Goal: Task Accomplishment & Management: Use online tool/utility

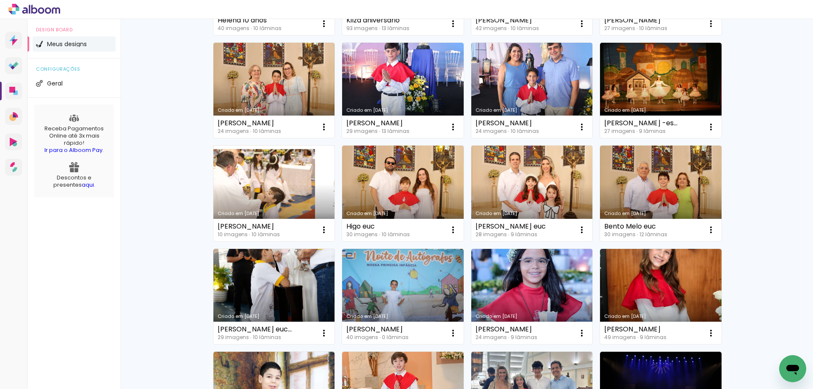
scroll to position [169, 0]
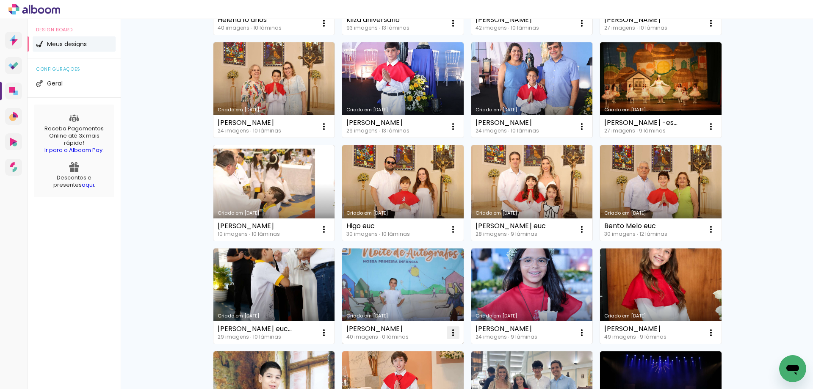
click at [449, 331] on iron-icon at bounding box center [453, 333] width 10 height 10
click at [407, 388] on span "Excluir" at bounding box center [402, 389] width 18 height 6
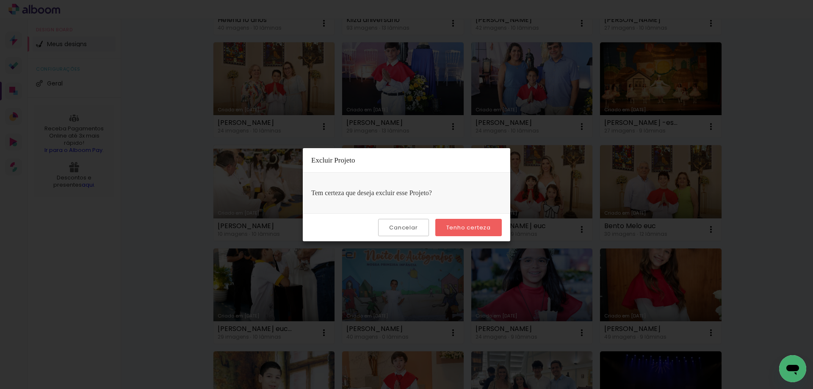
click at [0, 0] on slot "Tenho certeza" at bounding box center [0, 0] width 0 height 0
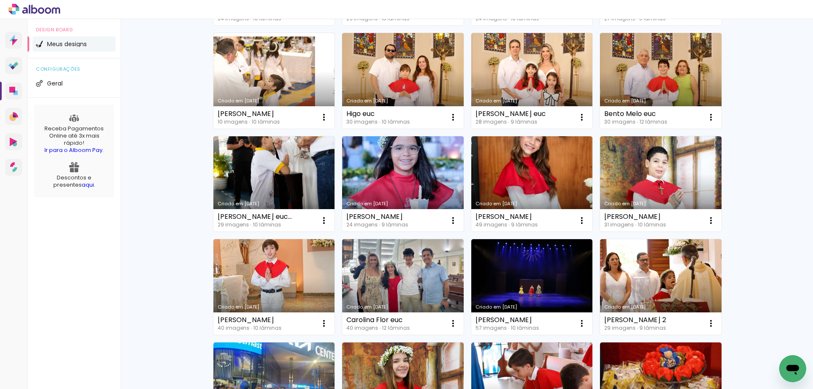
scroll to position [296, 0]
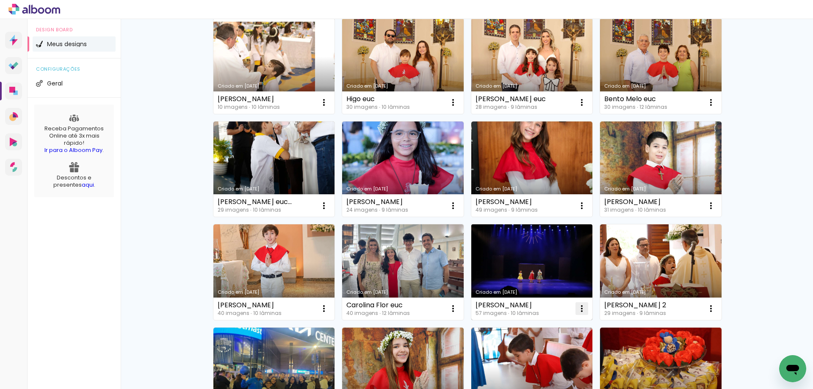
click at [579, 306] on iron-icon at bounding box center [582, 309] width 10 height 10
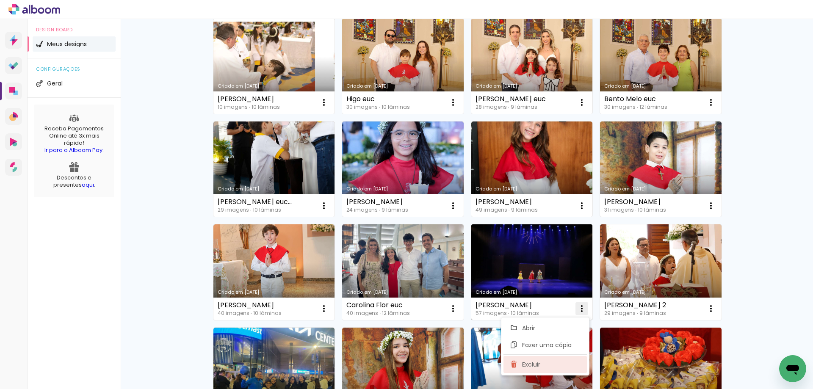
click at [529, 367] on span "Excluir" at bounding box center [531, 365] width 18 height 6
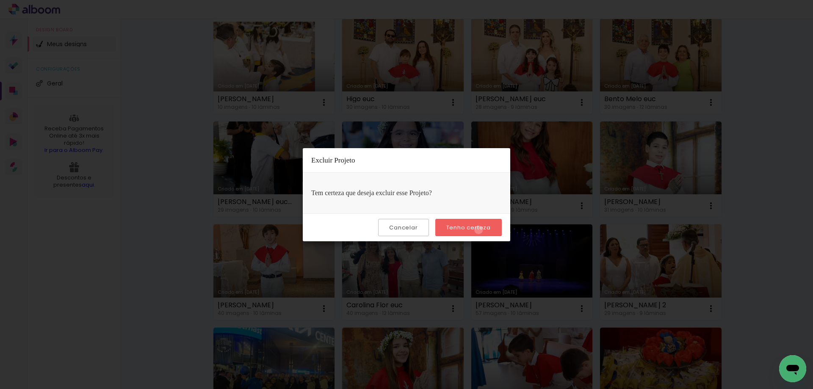
click at [0, 0] on slot "Tenho certeza" at bounding box center [0, 0] width 0 height 0
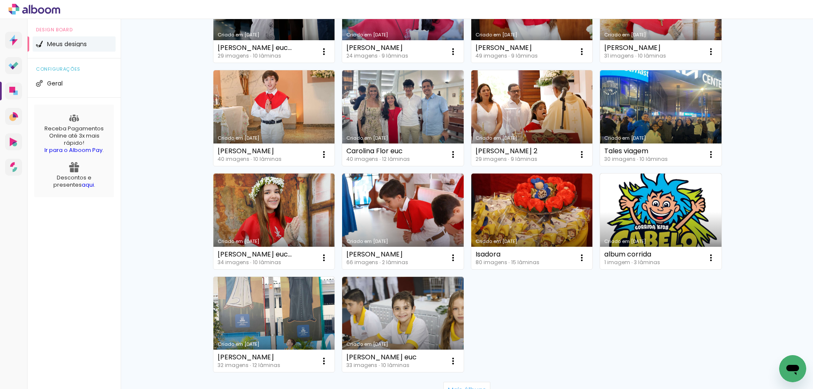
scroll to position [466, 0]
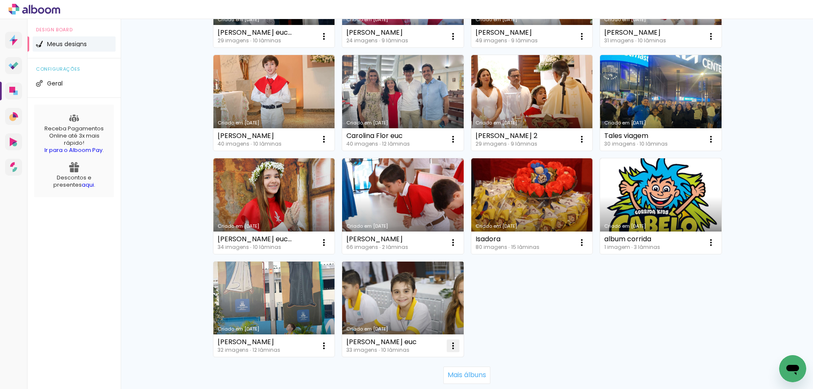
click at [450, 346] on iron-icon at bounding box center [453, 346] width 10 height 10
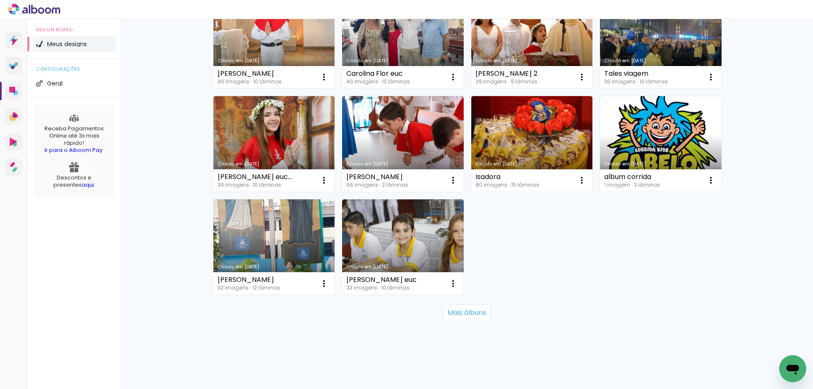
scroll to position [530, 0]
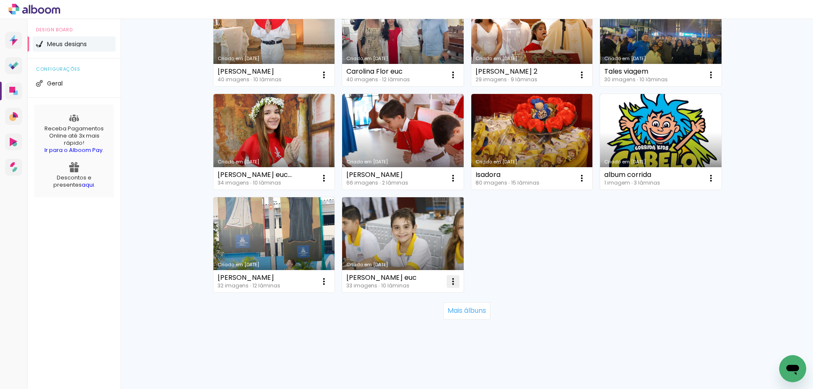
click at [450, 285] on iron-icon at bounding box center [453, 282] width 10 height 10
click at [410, 340] on span "Excluir" at bounding box center [402, 338] width 18 height 6
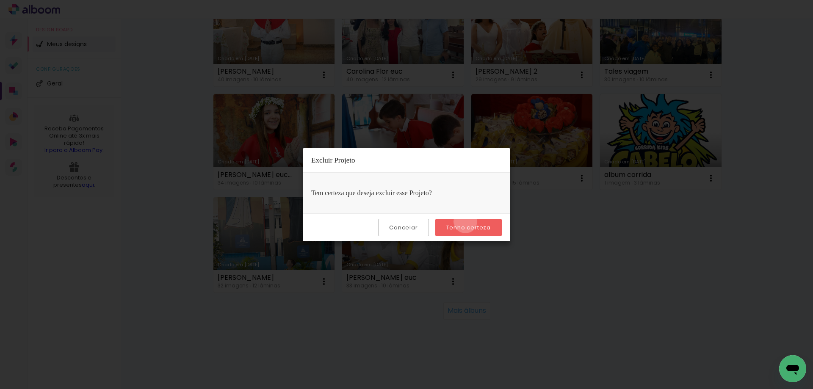
click at [467, 221] on paper-button "Tenho certeza" at bounding box center [468, 227] width 66 height 17
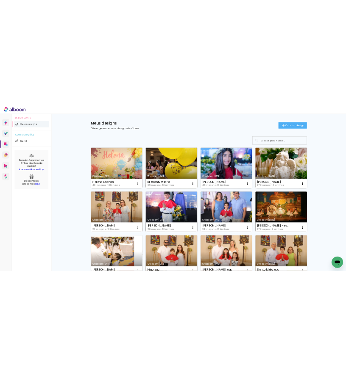
scroll to position [0, 0]
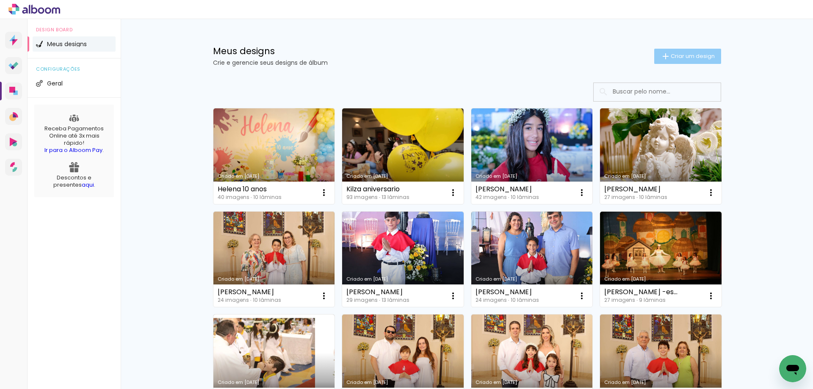
click at [680, 57] on span "Criar um design" at bounding box center [693, 56] width 44 height 6
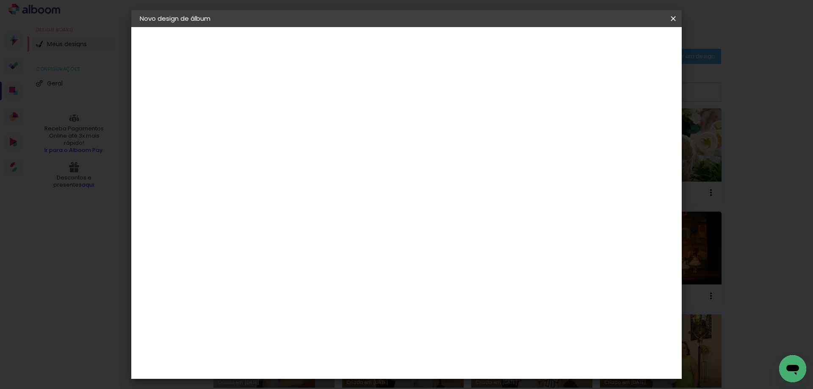
click at [278, 118] on input at bounding box center [278, 113] width 0 height 13
type input "m"
type input "[PERSON_NAME]"
type paper-input "[PERSON_NAME]"
click at [365, 39] on paper-button "Avançar" at bounding box center [345, 45] width 42 height 14
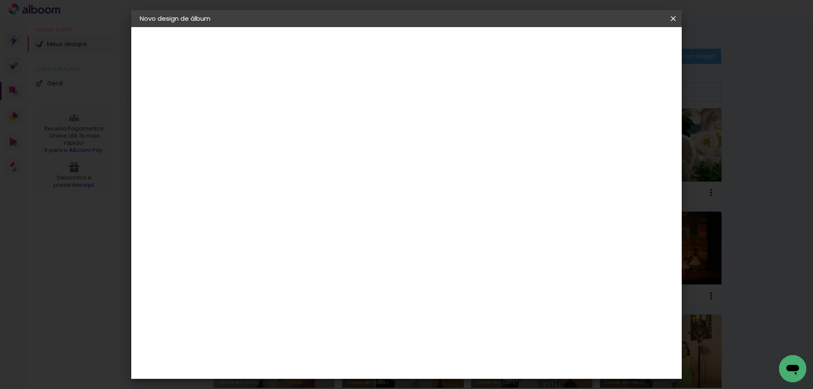
click at [328, 162] on input at bounding box center [300, 161] width 86 height 11
type input "digip"
type paper-input "digip"
click at [294, 192] on div "Digipix Pro" at bounding box center [283, 193] width 21 height 14
click at [0, 0] on slot "Avançar" at bounding box center [0, 0] width 0 height 0
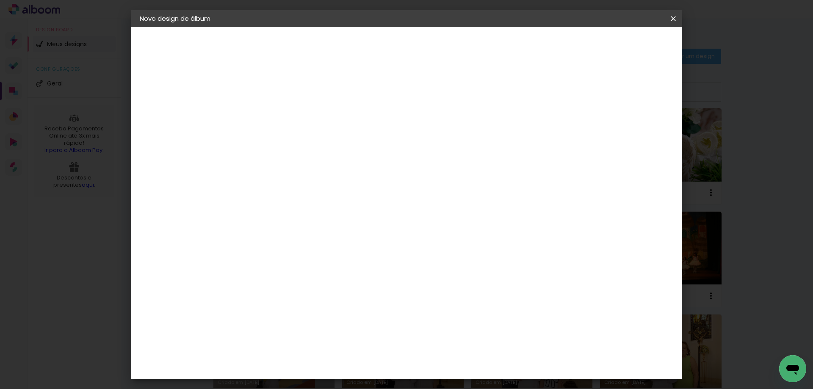
click at [311, 141] on input "text" at bounding box center [294, 147] width 33 height 13
click at [0, 0] on slot "180° Flat 800" at bounding box center [0, 0] width 0 height 0
type input "180° Flat 800"
click at [335, 313] on span "21.0 × 21.0" at bounding box center [315, 324] width 39 height 22
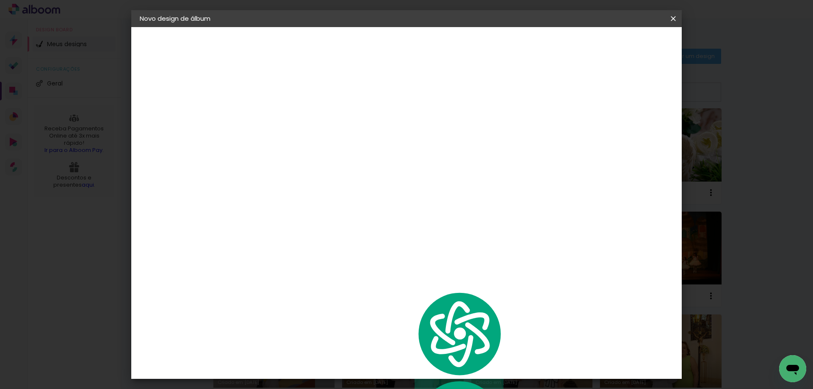
click at [416, 40] on paper-button "Avançar" at bounding box center [396, 45] width 42 height 14
click at [620, 45] on span "Iniciar design" at bounding box center [601, 45] width 39 height 6
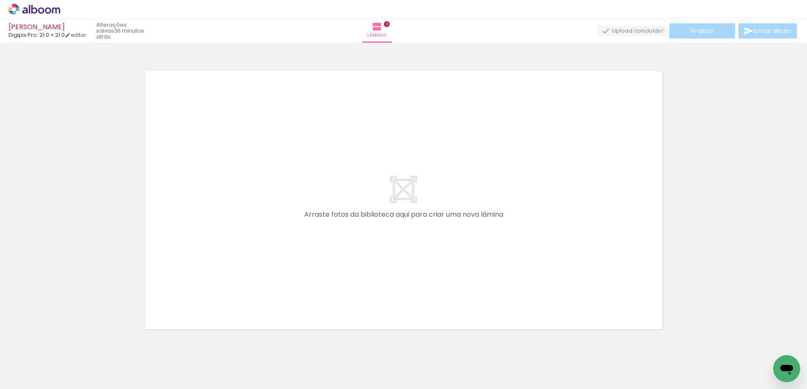
scroll to position [0, 820]
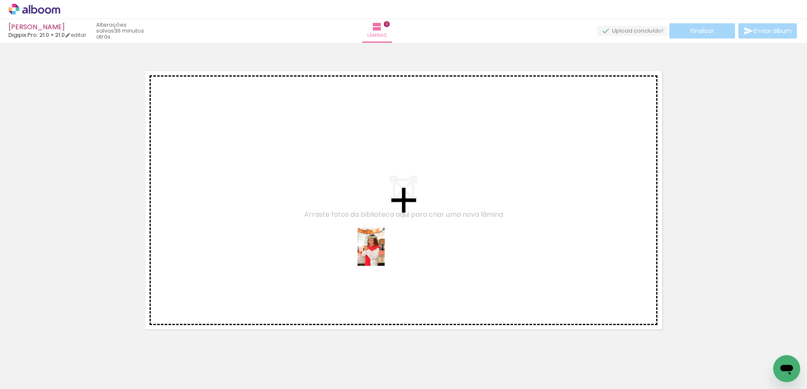
drag, startPoint x: 409, startPoint y: 366, endPoint x: 382, endPoint y: 248, distance: 120.7
click at [379, 239] on quentale-workspace at bounding box center [403, 194] width 807 height 389
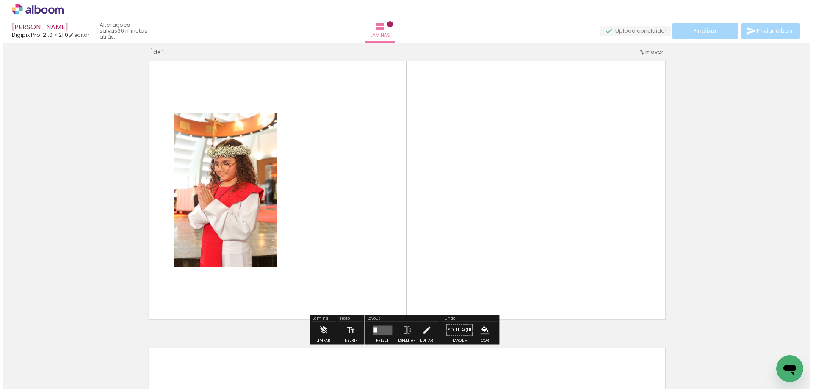
scroll to position [11, 0]
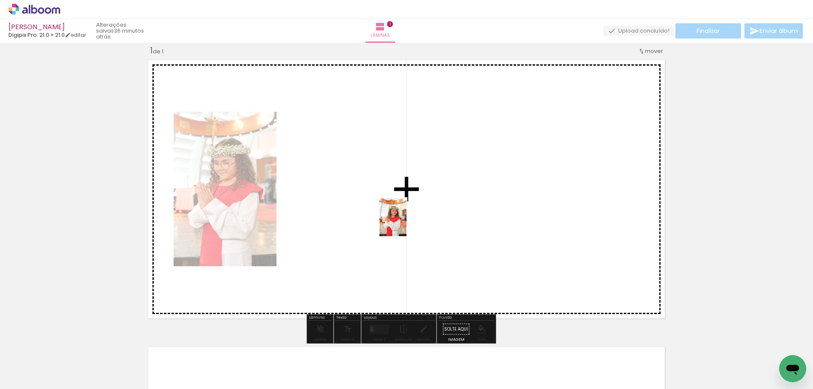
drag, startPoint x: 447, startPoint y: 355, endPoint x: 405, endPoint y: 224, distance: 137.9
click at [405, 224] on quentale-workspace at bounding box center [406, 194] width 813 height 389
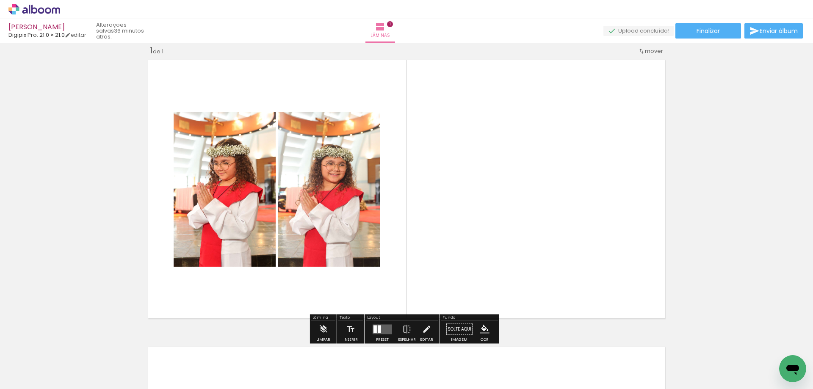
click at [376, 324] on quentale-layouter at bounding box center [382, 329] width 19 height 10
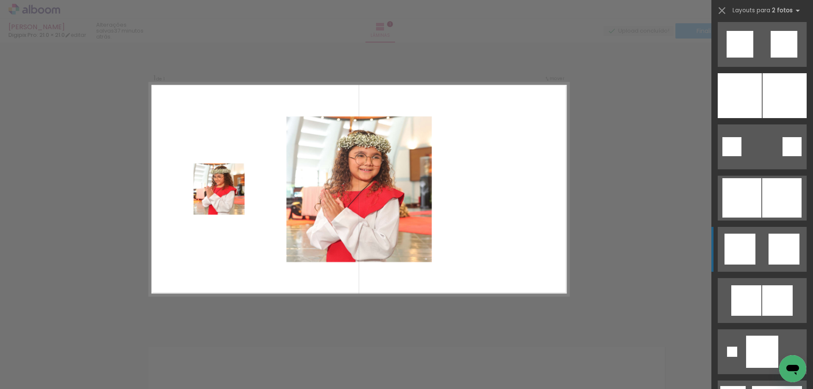
scroll to position [974, 0]
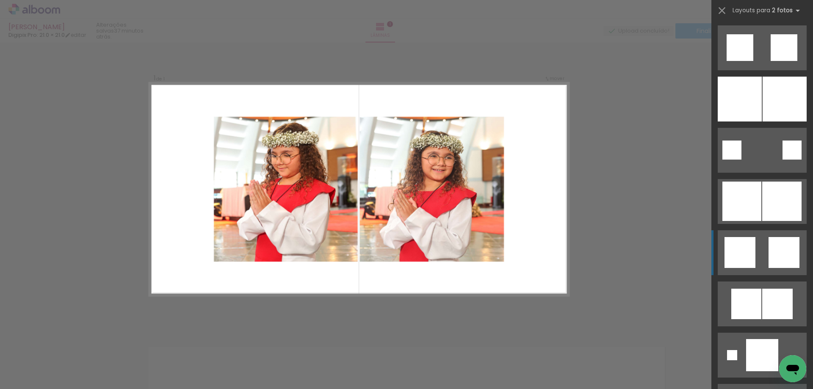
click at [757, 286] on quentale-layouter at bounding box center [762, 304] width 89 height 45
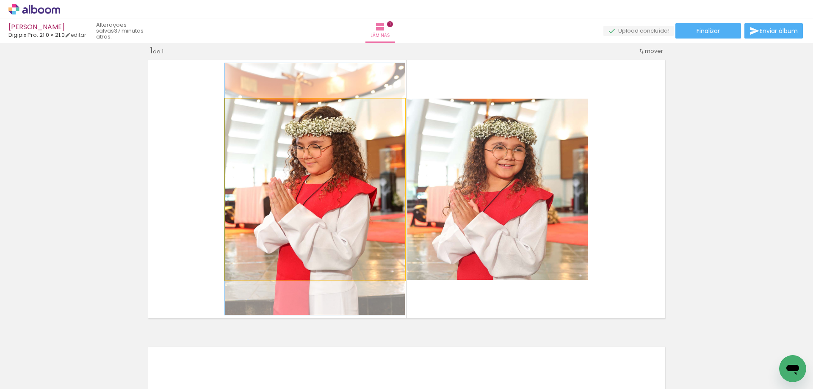
click at [348, 153] on quentale-photo at bounding box center [315, 189] width 180 height 181
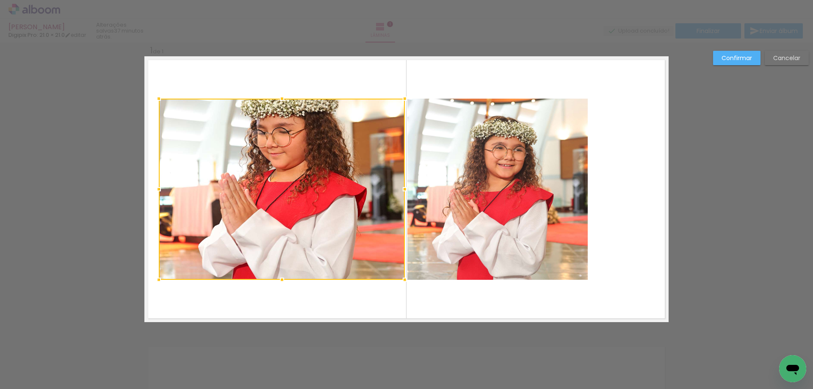
drag, startPoint x: 224, startPoint y: 189, endPoint x: 158, endPoint y: 196, distance: 66.4
click at [158, 196] on div at bounding box center [158, 189] width 17 height 17
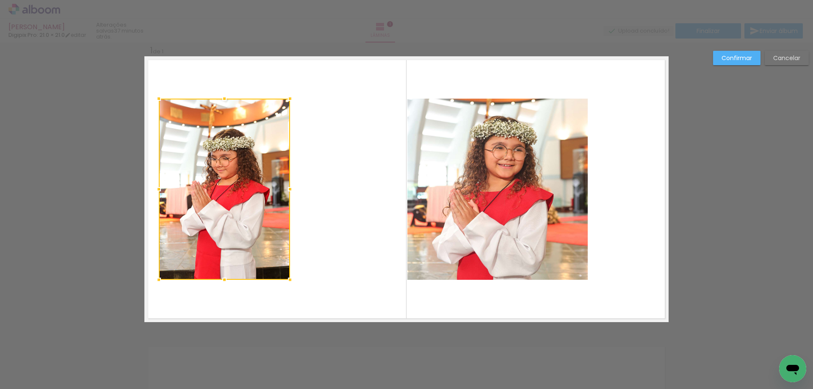
drag, startPoint x: 401, startPoint y: 188, endPoint x: 289, endPoint y: 200, distance: 112.8
click at [287, 200] on div at bounding box center [224, 189] width 131 height 181
click at [431, 183] on quentale-photo at bounding box center [497, 189] width 180 height 181
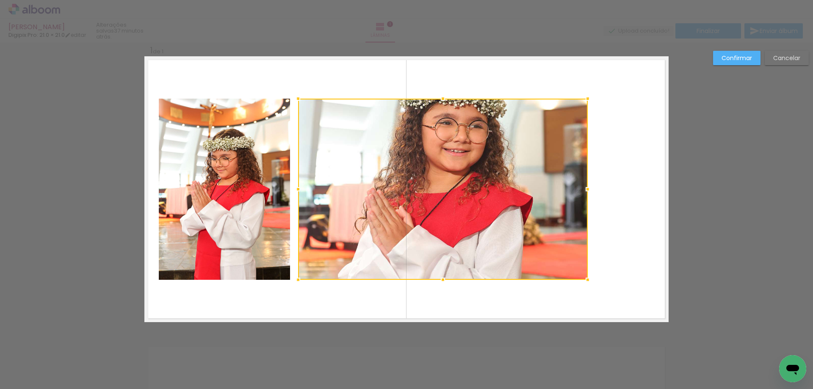
drag, startPoint x: 404, startPoint y: 191, endPoint x: 294, endPoint y: 192, distance: 109.3
click at [294, 192] on div at bounding box center [298, 189] width 17 height 17
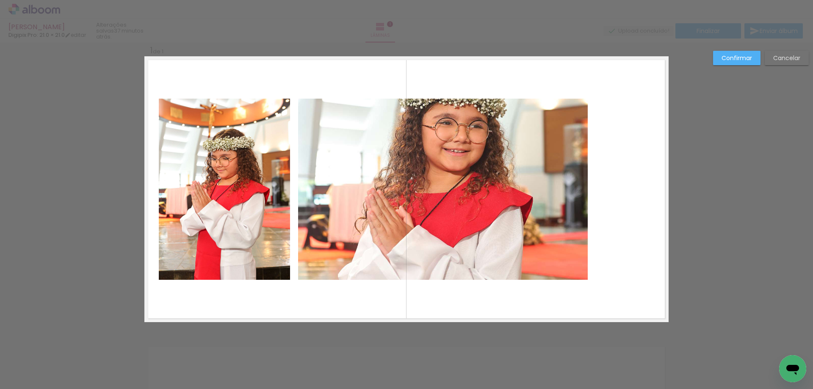
click at [559, 188] on quentale-photo at bounding box center [443, 189] width 290 height 181
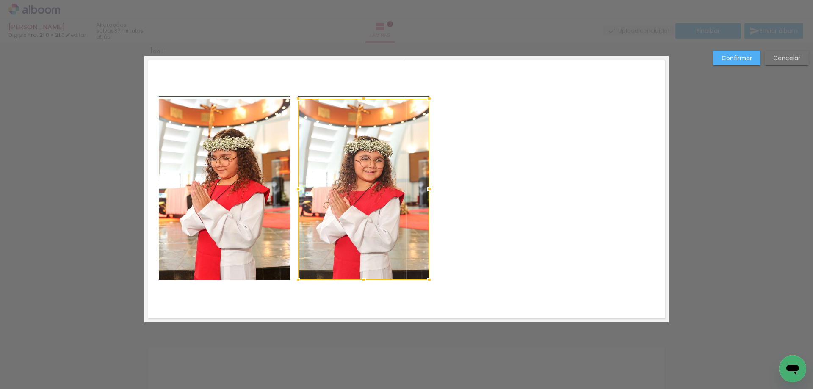
drag, startPoint x: 587, startPoint y: 192, endPoint x: 432, endPoint y: 207, distance: 156.1
click at [432, 207] on album-spread "1 de 1" at bounding box center [406, 189] width 524 height 266
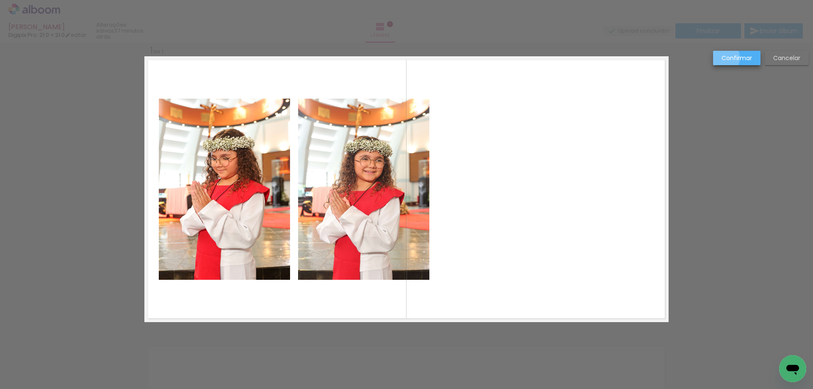
click at [0, 0] on slot "Confirmar" at bounding box center [0, 0] width 0 height 0
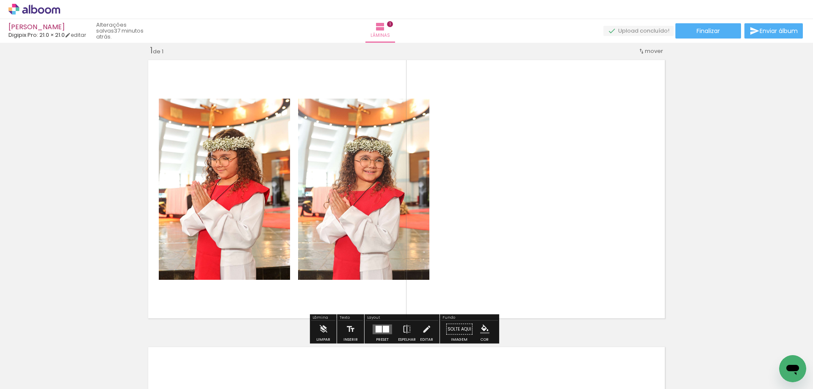
click at [615, 106] on quentale-layouter at bounding box center [406, 189] width 524 height 266
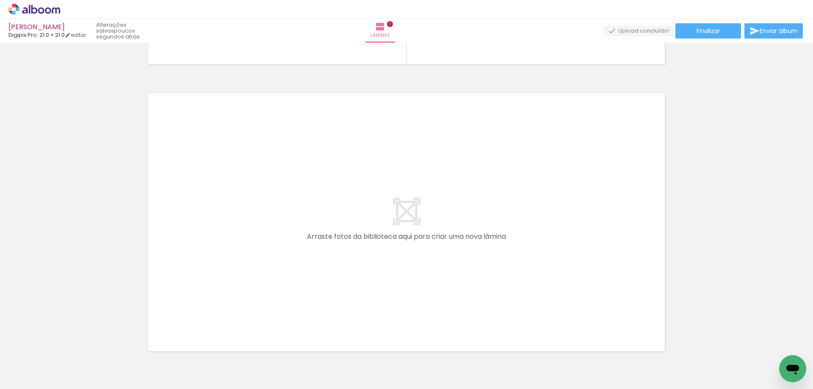
scroll to position [0, 234]
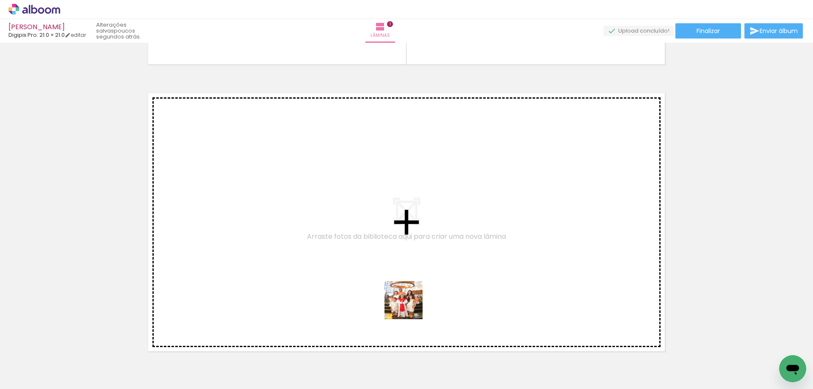
drag, startPoint x: 519, startPoint y: 356, endPoint x: 401, endPoint y: 302, distance: 129.8
click at [401, 302] on quentale-workspace at bounding box center [406, 194] width 813 height 389
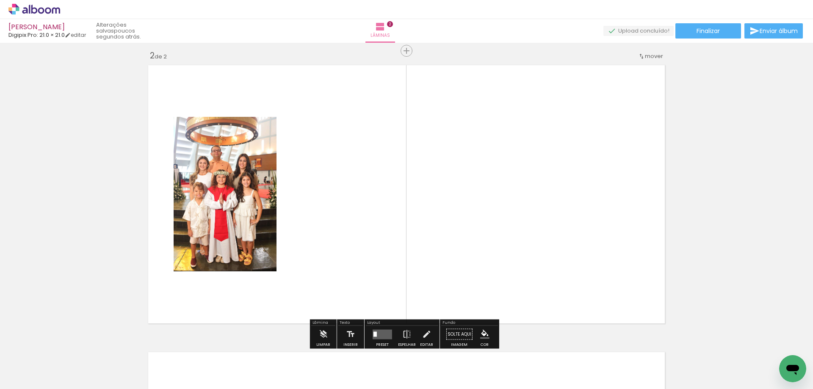
scroll to position [298, 0]
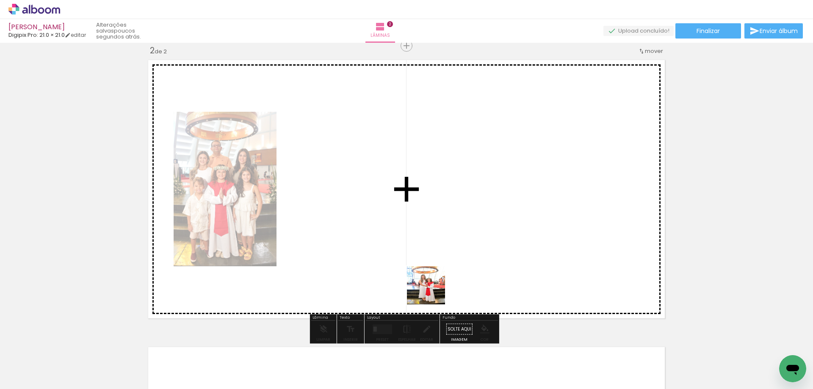
drag, startPoint x: 423, startPoint y: 360, endPoint x: 432, endPoint y: 288, distance: 72.6
click at [432, 288] on quentale-workspace at bounding box center [406, 194] width 813 height 389
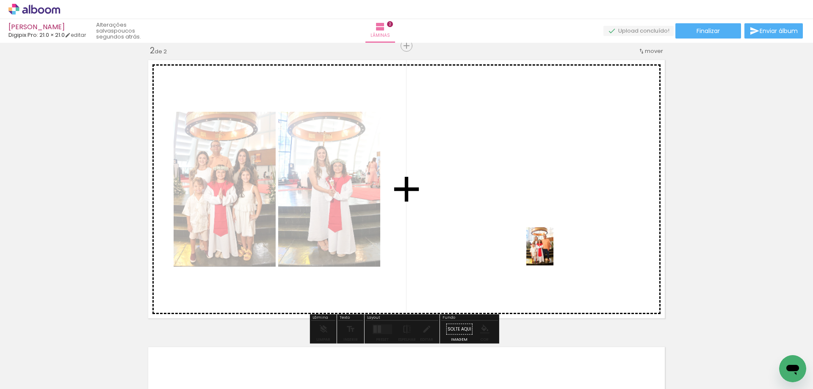
drag, startPoint x: 620, startPoint y: 369, endPoint x: 552, endPoint y: 253, distance: 134.4
click at [552, 253] on quentale-workspace at bounding box center [406, 194] width 813 height 389
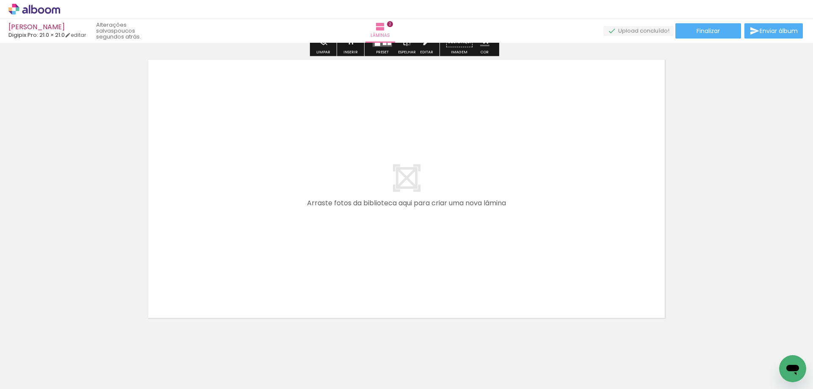
scroll to position [595, 0]
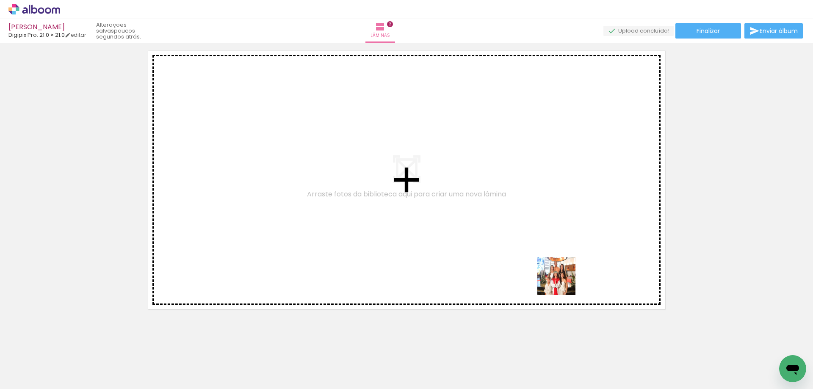
drag, startPoint x: 558, startPoint y: 351, endPoint x: 564, endPoint y: 267, distance: 84.5
click at [564, 267] on quentale-workspace at bounding box center [406, 194] width 813 height 389
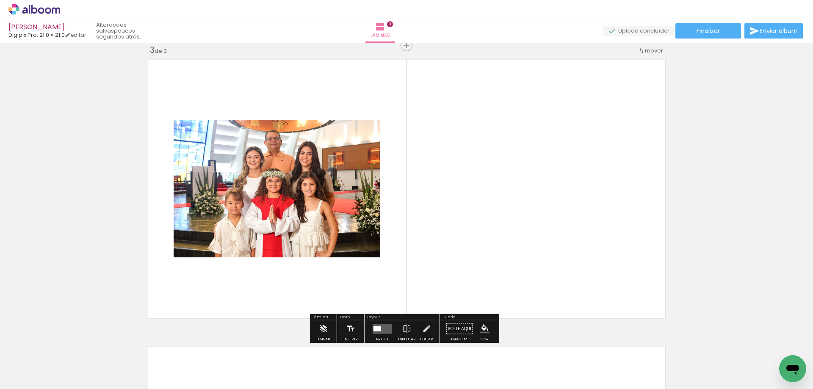
scroll to position [585, 0]
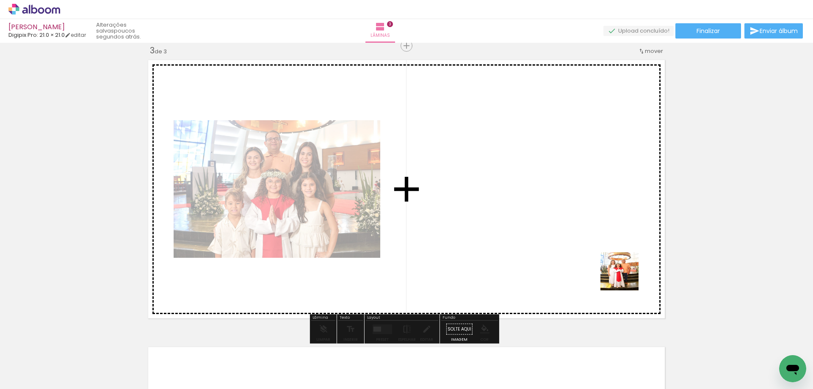
drag, startPoint x: 663, startPoint y: 363, endPoint x: 626, endPoint y: 278, distance: 92.5
click at [626, 278] on quentale-workspace at bounding box center [406, 194] width 813 height 389
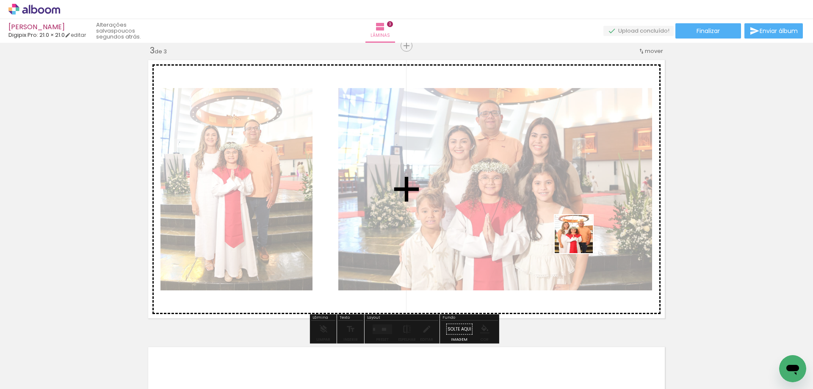
drag, startPoint x: 719, startPoint y: 365, endPoint x: 565, endPoint y: 221, distance: 210.3
click at [565, 221] on quentale-workspace at bounding box center [406, 194] width 813 height 389
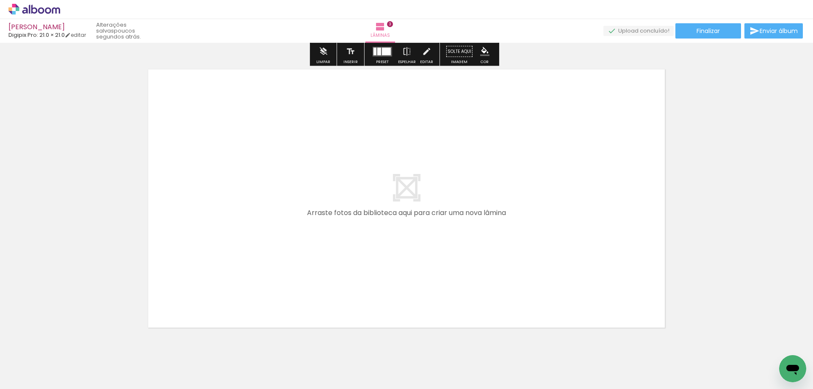
scroll to position [882, 0]
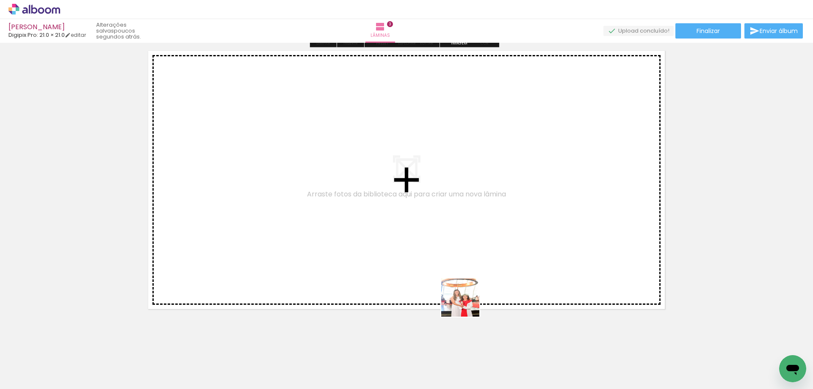
drag, startPoint x: 473, startPoint y: 360, endPoint x: 636, endPoint y: 335, distance: 165.4
click at [465, 280] on quentale-workspace at bounding box center [406, 194] width 813 height 389
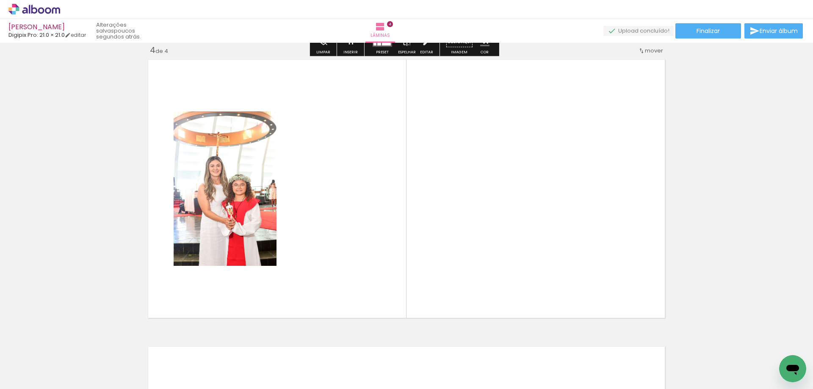
scroll to position [872, 0]
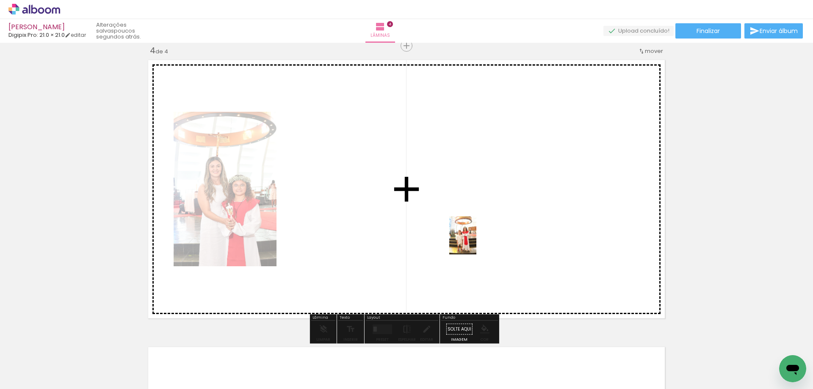
drag, startPoint x: 752, startPoint y: 365, endPoint x: 475, endPoint y: 242, distance: 303.3
click at [475, 242] on quentale-workspace at bounding box center [406, 194] width 813 height 389
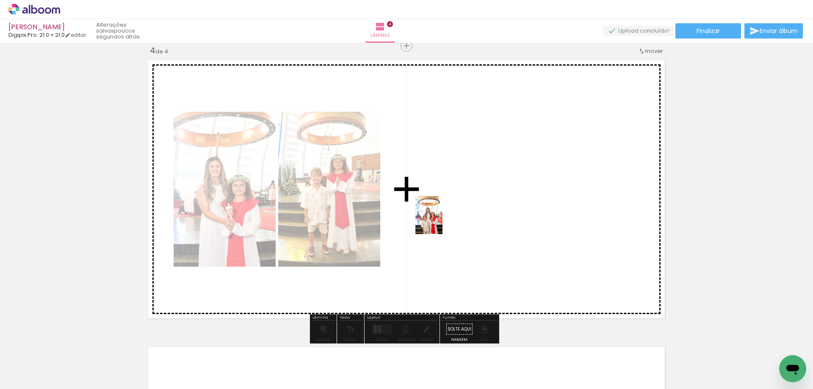
drag, startPoint x: 374, startPoint y: 362, endPoint x: 441, endPoint y: 221, distance: 155.5
click at [441, 221] on quentale-workspace at bounding box center [406, 194] width 813 height 389
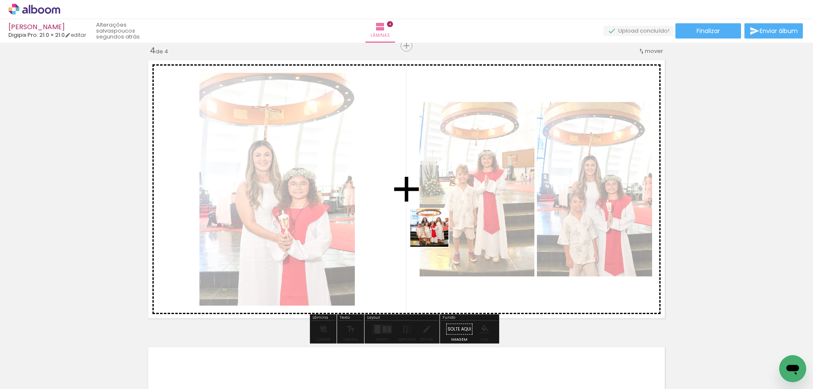
drag, startPoint x: 281, startPoint y: 363, endPoint x: 436, endPoint y: 234, distance: 201.5
click at [436, 234] on quentale-workspace at bounding box center [406, 194] width 813 height 389
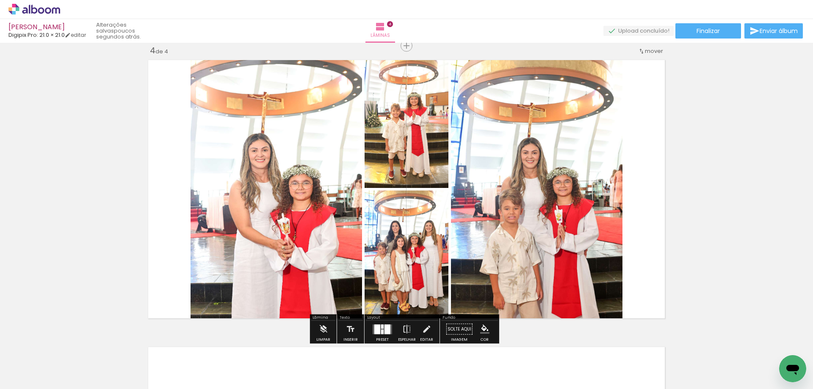
drag, startPoint x: 327, startPoint y: 363, endPoint x: 508, endPoint y: 214, distance: 233.8
click at [508, 214] on quentale-workspace at bounding box center [406, 194] width 813 height 389
click at [508, 214] on div at bounding box center [537, 189] width 190 height 266
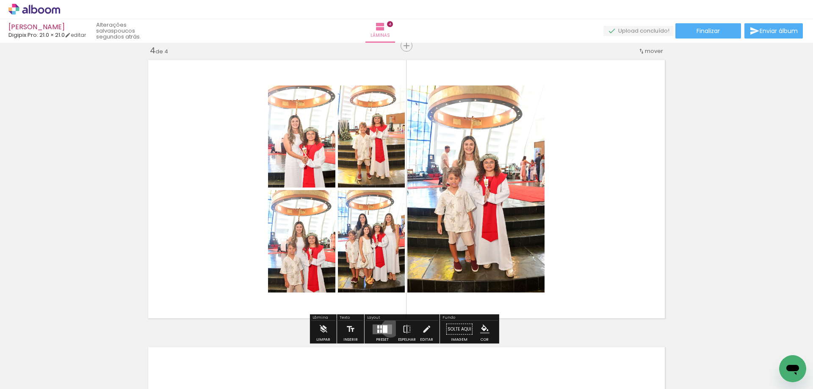
click at [388, 328] on quentale-layouter at bounding box center [382, 329] width 19 height 10
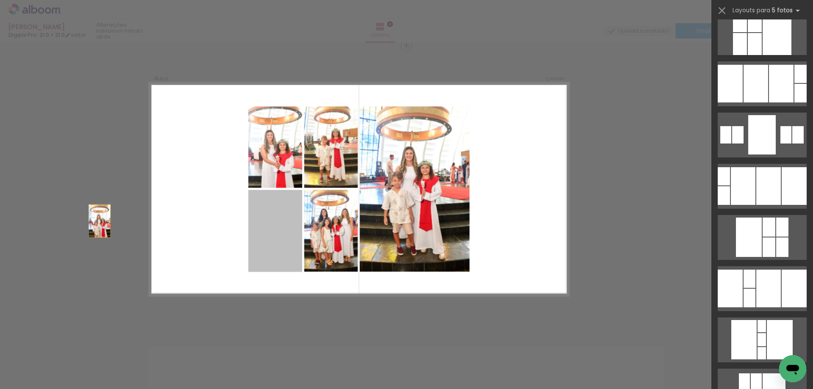
scroll to position [0, 0]
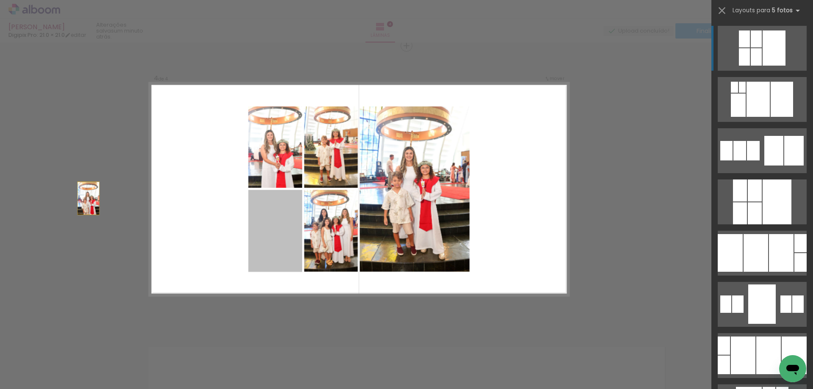
drag, startPoint x: 269, startPoint y: 233, endPoint x: 38, endPoint y: 190, distance: 234.9
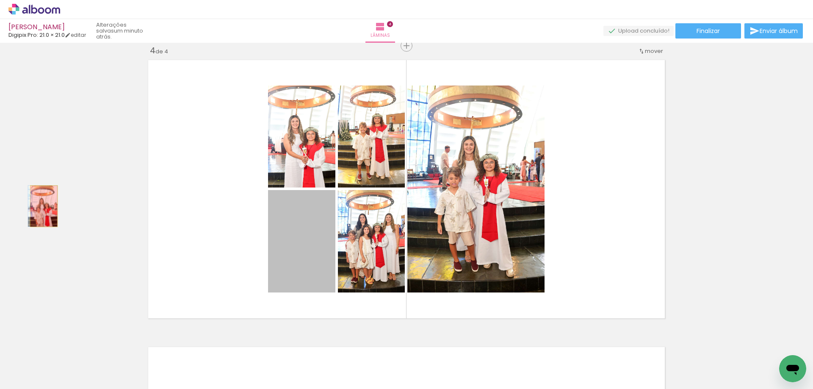
drag, startPoint x: 298, startPoint y: 233, endPoint x: 41, endPoint y: 206, distance: 258.4
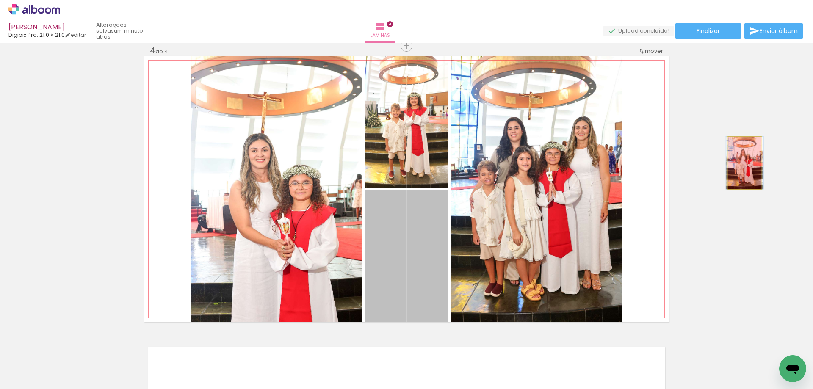
drag, startPoint x: 423, startPoint y: 255, endPoint x: 742, endPoint y: 163, distance: 331.9
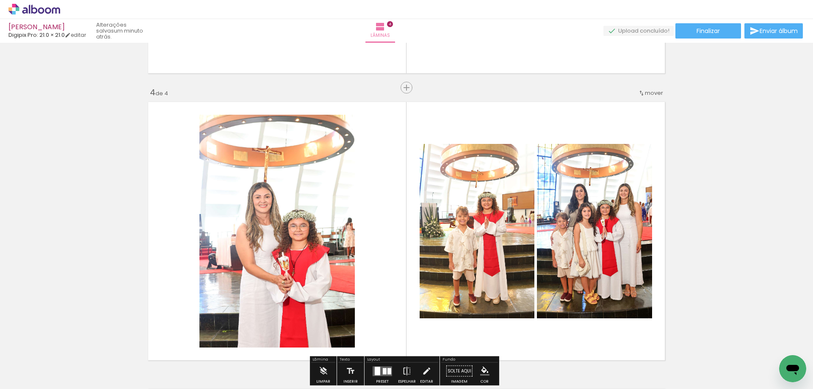
scroll to position [830, 0]
click at [339, 248] on quentale-photo at bounding box center [276, 231] width 155 height 233
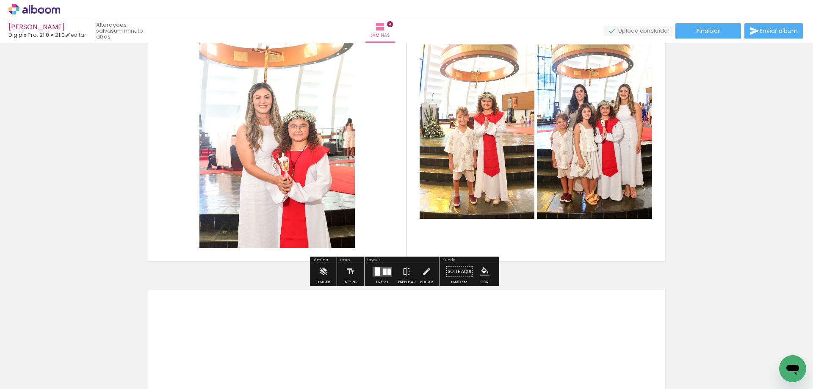
scroll to position [915, 0]
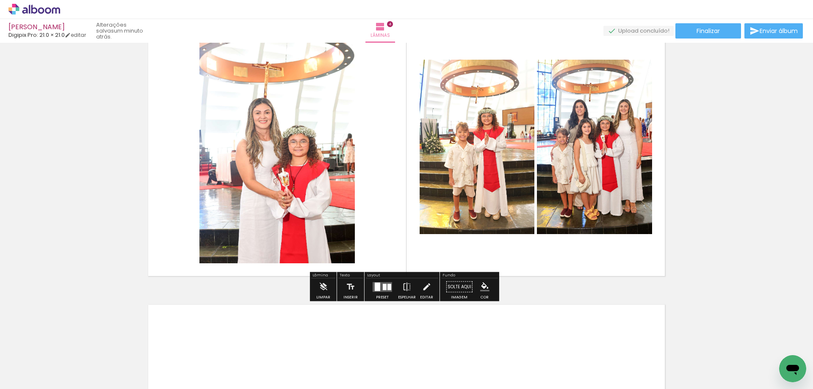
click at [287, 159] on quentale-photo at bounding box center [276, 146] width 155 height 233
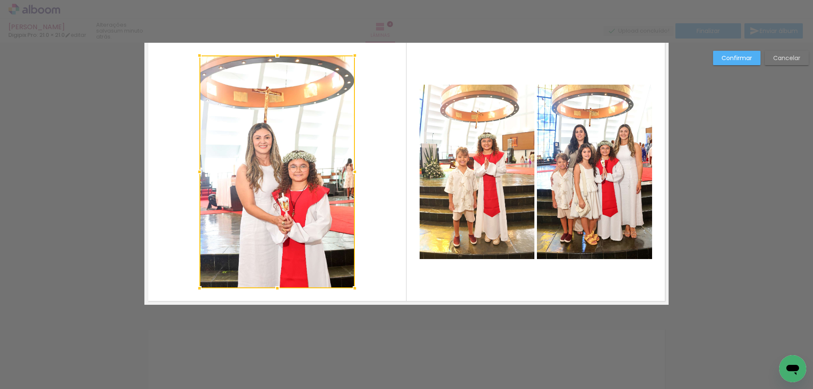
scroll to position [872, 0]
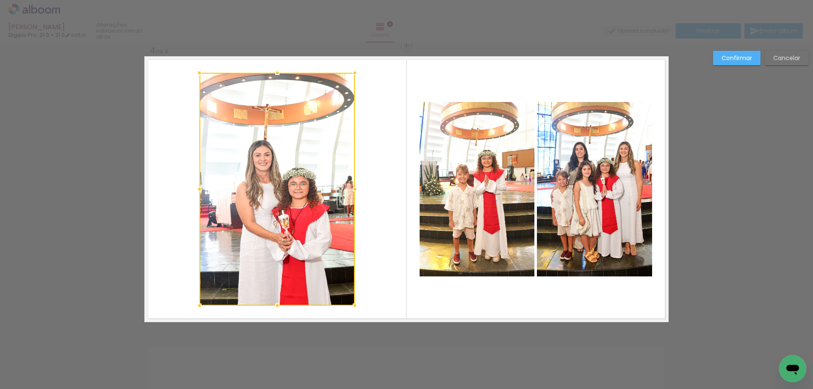
click at [321, 172] on div at bounding box center [276, 189] width 155 height 233
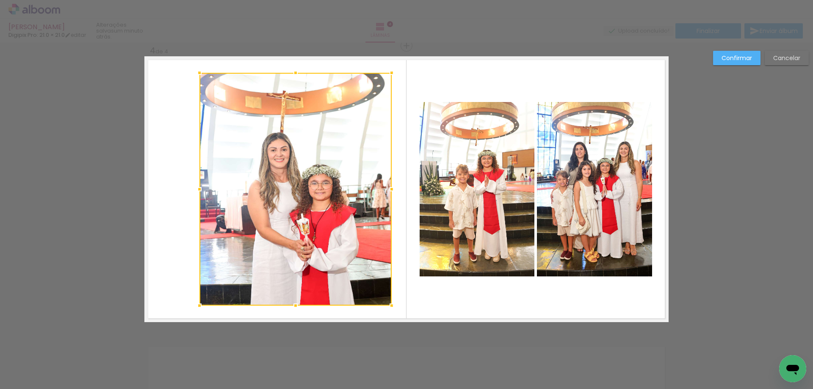
drag, startPoint x: 353, startPoint y: 189, endPoint x: 372, endPoint y: 206, distance: 25.5
click at [387, 200] on div at bounding box center [295, 189] width 192 height 233
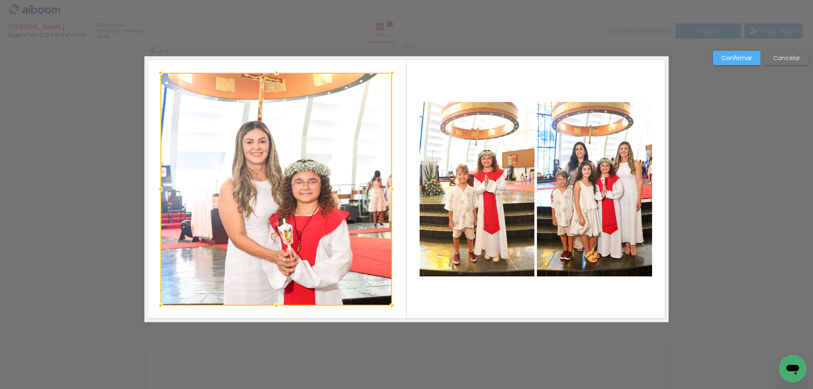
drag, startPoint x: 196, startPoint y: 192, endPoint x: 161, endPoint y: 195, distance: 35.3
click at [161, 195] on div at bounding box center [160, 189] width 17 height 17
click at [0, 0] on slot "Confirmar" at bounding box center [0, 0] width 0 height 0
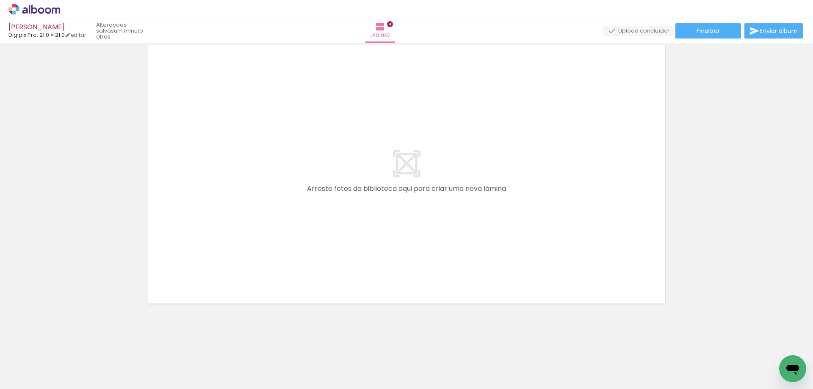
scroll to position [1175, 0]
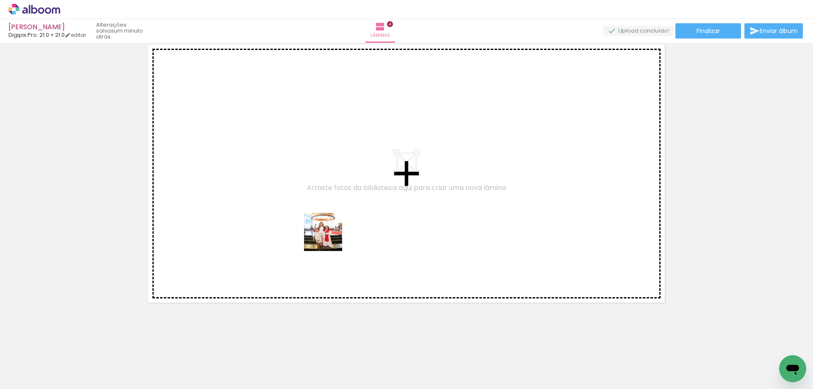
drag, startPoint x: 332, startPoint y: 359, endPoint x: 329, endPoint y: 210, distance: 148.7
click at [329, 210] on quentale-workspace at bounding box center [406, 194] width 813 height 389
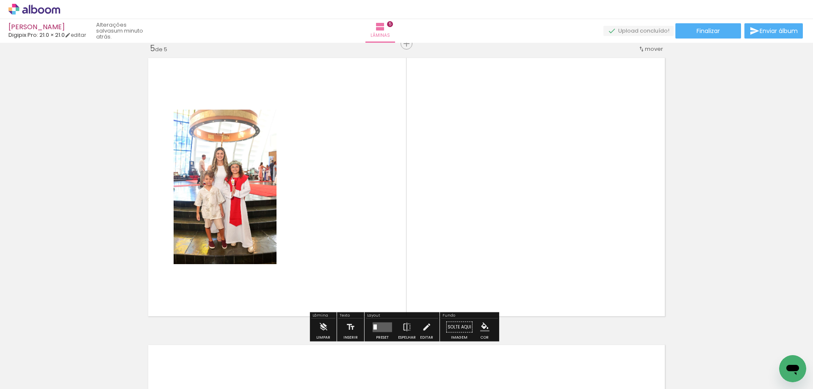
scroll to position [1160, 0]
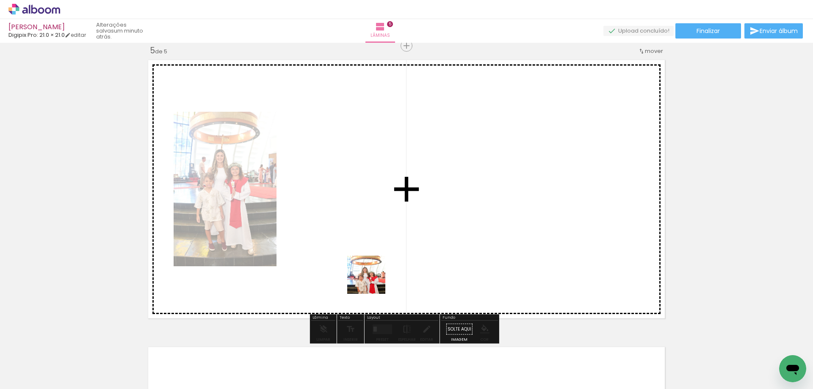
drag, startPoint x: 379, startPoint y: 357, endPoint x: 367, endPoint y: 238, distance: 119.3
click at [367, 238] on quentale-workspace at bounding box center [406, 194] width 813 height 389
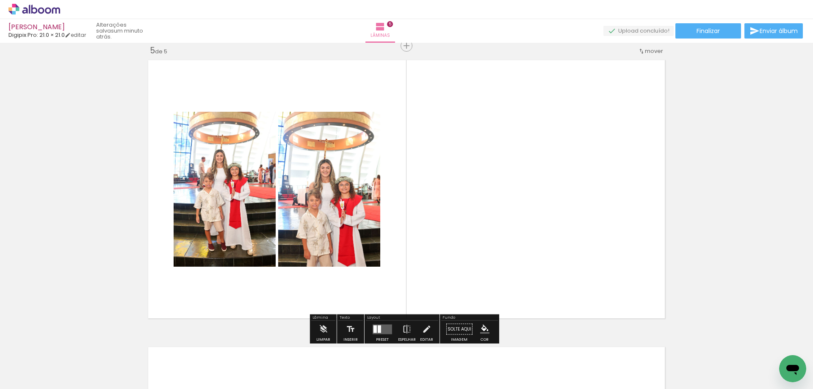
scroll to position [0, 590]
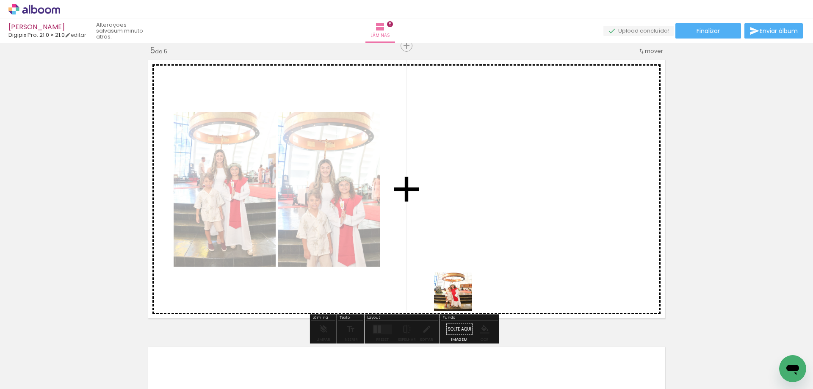
drag, startPoint x: 446, startPoint y: 361, endPoint x: 477, endPoint y: 213, distance: 151.1
click at [474, 233] on quentale-workspace at bounding box center [406, 194] width 813 height 389
click at [477, 213] on quentale-layouter at bounding box center [406, 189] width 524 height 266
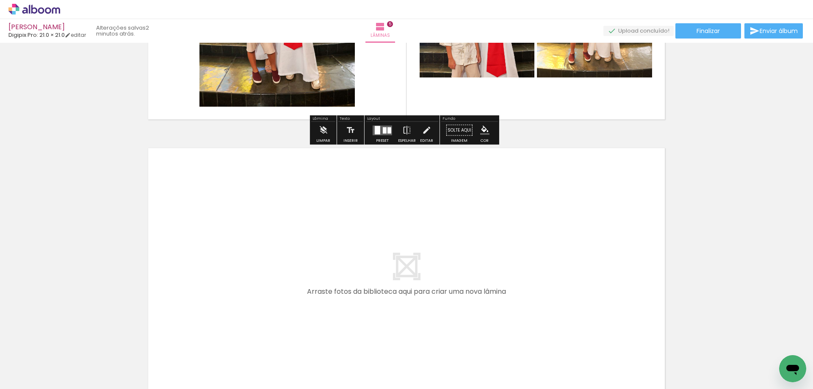
scroll to position [1414, 0]
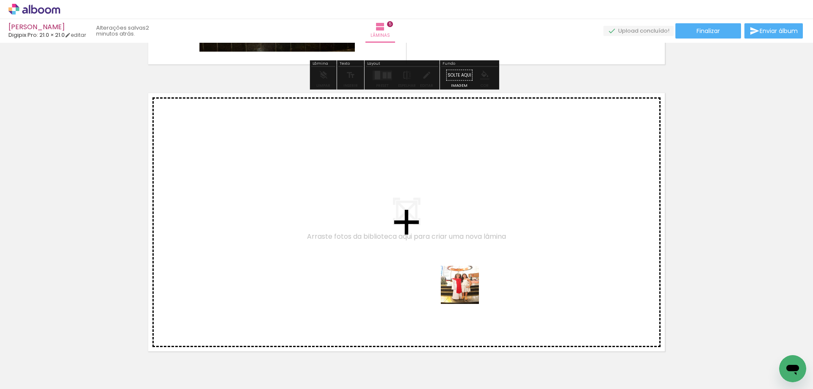
drag, startPoint x: 507, startPoint y: 359, endPoint x: 438, endPoint y: 258, distance: 122.4
click at [438, 258] on quentale-workspace at bounding box center [406, 194] width 813 height 389
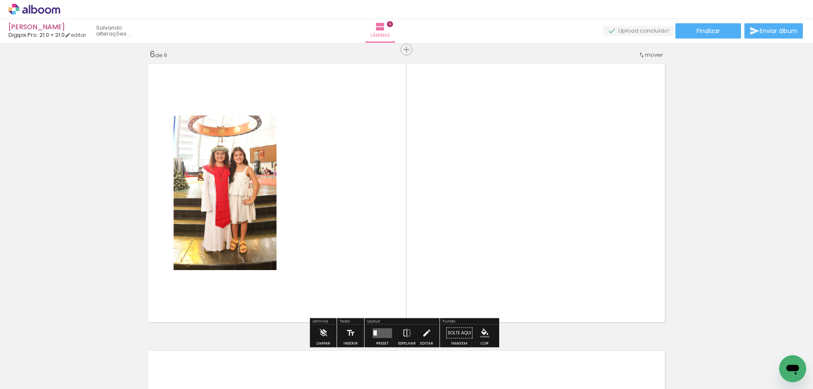
scroll to position [1447, 0]
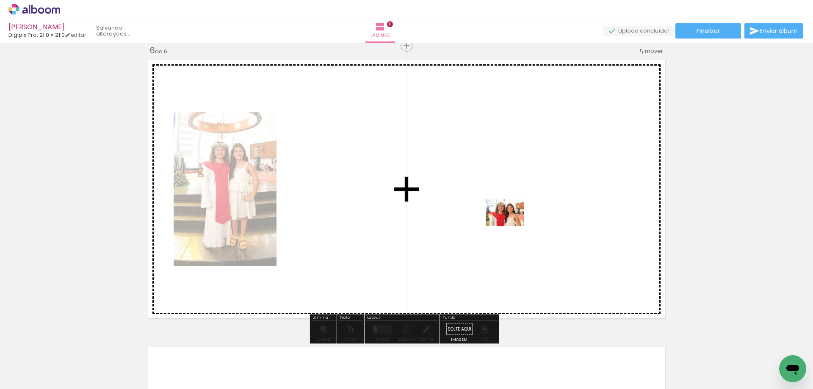
drag, startPoint x: 542, startPoint y: 366, endPoint x: 511, endPoint y: 224, distance: 145.2
click at [511, 224] on quentale-workspace at bounding box center [406, 194] width 813 height 389
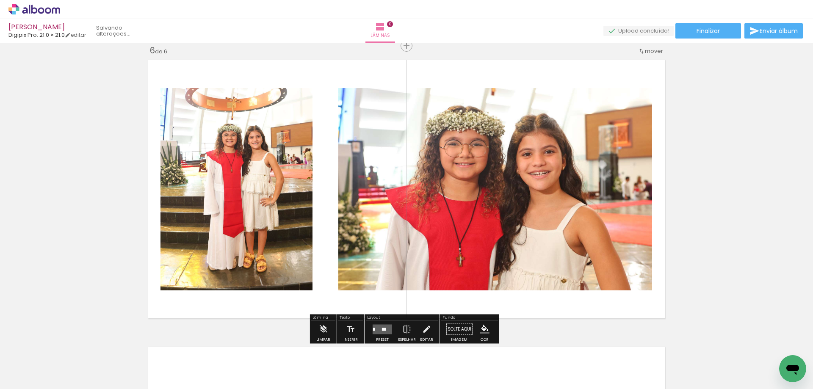
drag, startPoint x: 581, startPoint y: 358, endPoint x: 582, endPoint y: 170, distance: 188.5
click at [582, 172] on quentale-workspace at bounding box center [406, 194] width 813 height 389
click at [582, 170] on div at bounding box center [495, 189] width 314 height 224
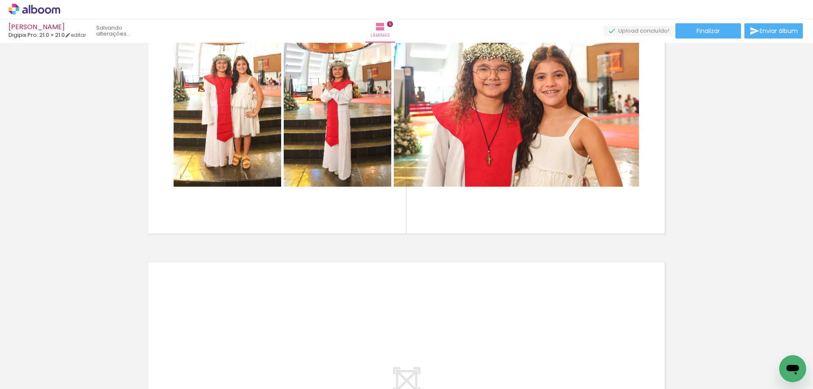
scroll to position [0, 1031]
drag, startPoint x: 708, startPoint y: 377, endPoint x: 715, endPoint y: 376, distance: 7.7
click at [713, 377] on div at bounding box center [714, 361] width 30 height 42
click at [720, 376] on div at bounding box center [714, 361] width 30 height 42
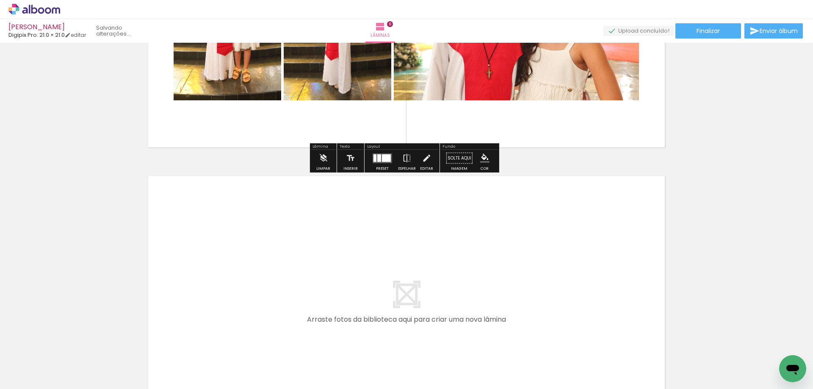
scroll to position [1658, 0]
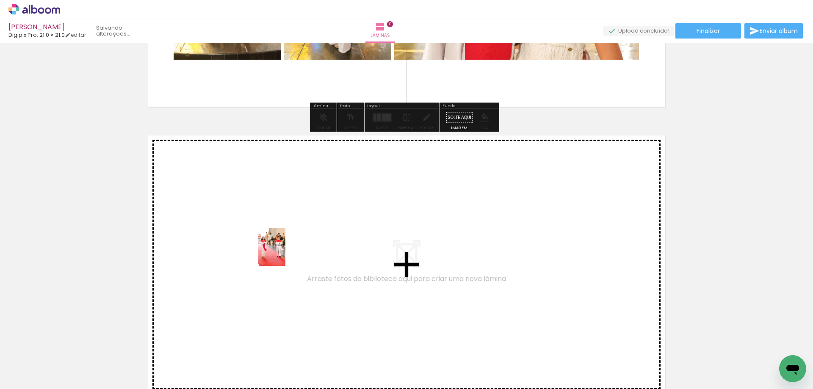
drag, startPoint x: 294, startPoint y: 371, endPoint x: 284, endPoint y: 253, distance: 118.6
click at [284, 253] on quentale-workspace at bounding box center [406, 194] width 813 height 389
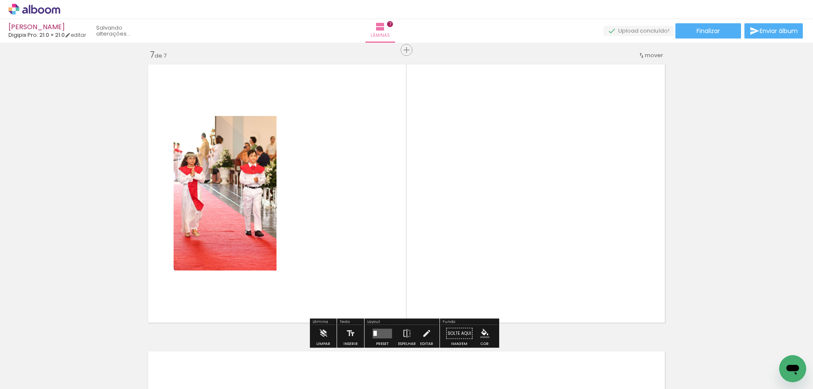
scroll to position [1734, 0]
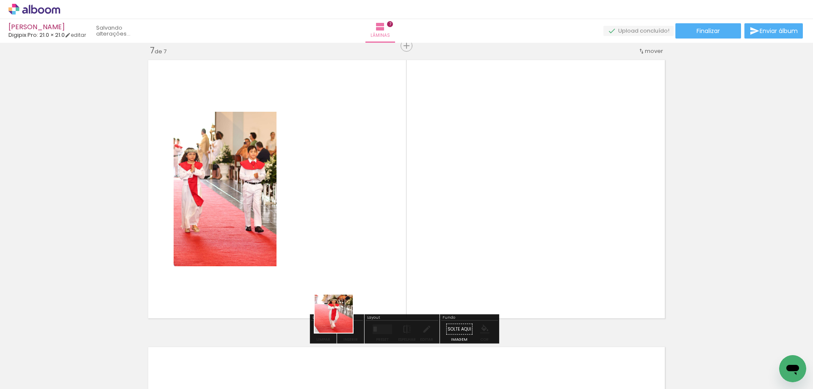
drag, startPoint x: 342, startPoint y: 372, endPoint x: 350, endPoint y: 213, distance: 159.5
click at [350, 213] on quentale-workspace at bounding box center [406, 194] width 813 height 389
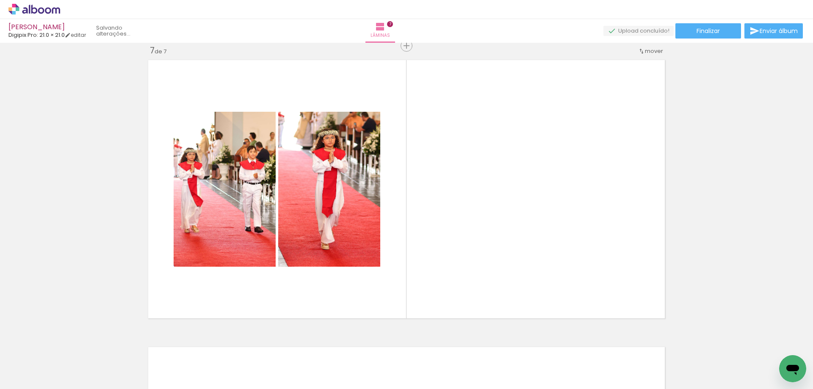
scroll to position [0, 0]
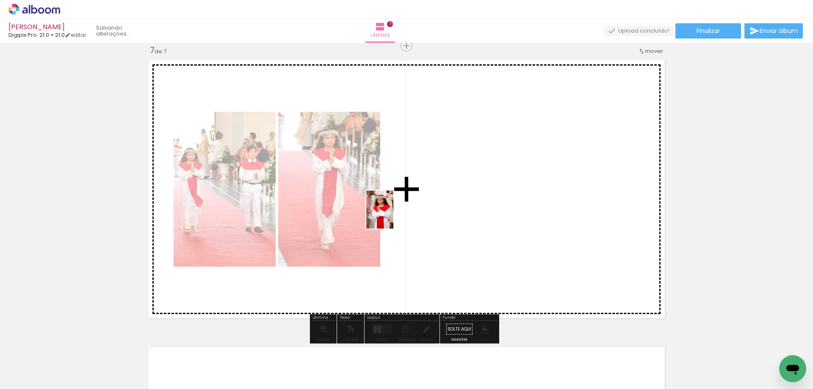
drag, startPoint x: 87, startPoint y: 361, endPoint x: 459, endPoint y: 195, distance: 407.6
click at [459, 195] on quentale-workspace at bounding box center [406, 194] width 813 height 389
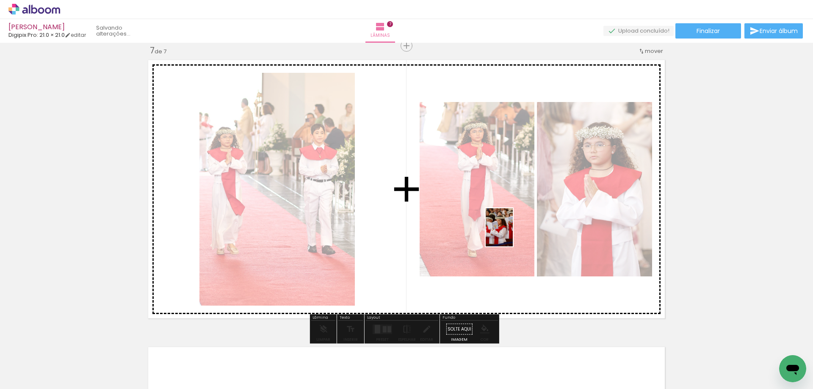
drag, startPoint x: 147, startPoint y: 360, endPoint x: 511, endPoint y: 234, distance: 385.8
click at [511, 234] on quentale-workspace at bounding box center [406, 194] width 813 height 389
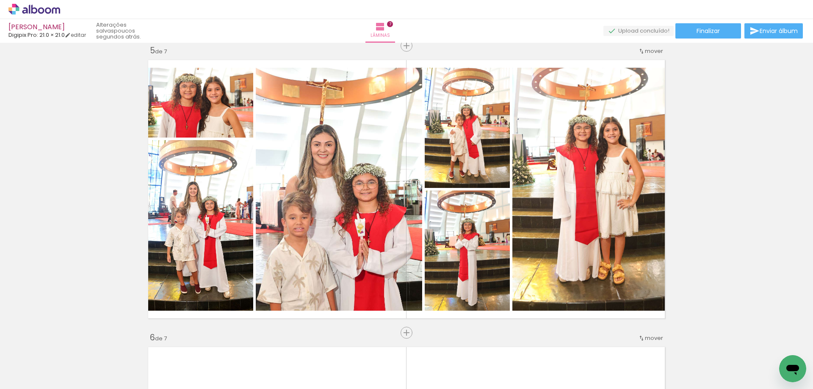
scroll to position [581, 0]
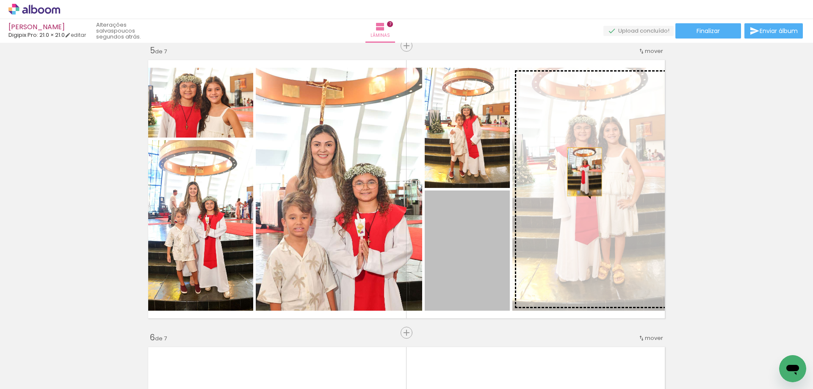
drag, startPoint x: 467, startPoint y: 270, endPoint x: 581, endPoint y: 172, distance: 150.8
click at [0, 0] on slot at bounding box center [0, 0] width 0 height 0
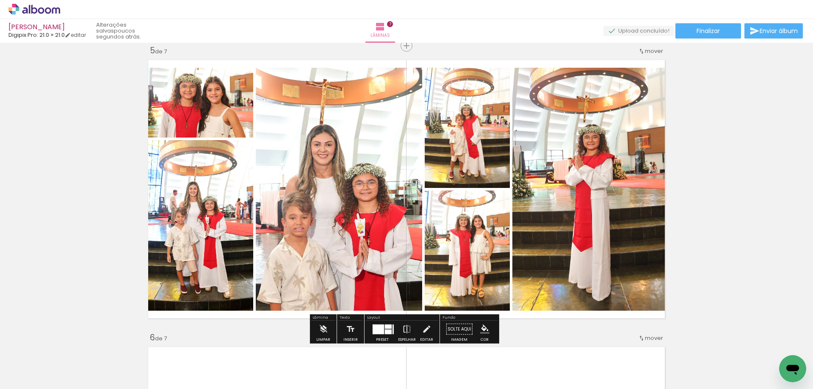
click at [442, 197] on div at bounding box center [444, 199] width 5 height 5
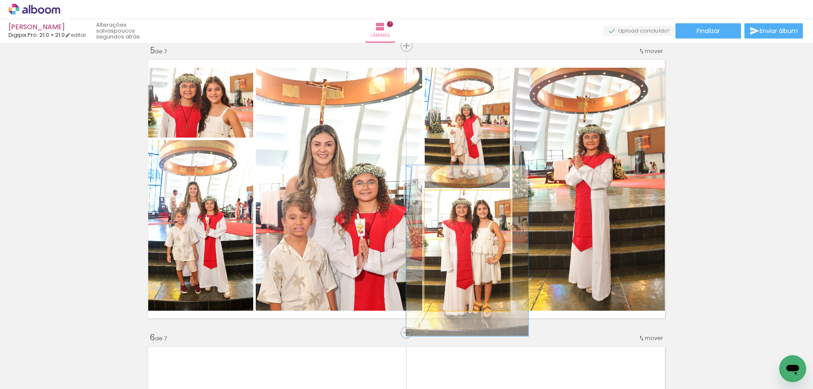
drag, startPoint x: 441, startPoint y: 197, endPoint x: 454, endPoint y: 196, distance: 12.8
type paper-slider "142"
click at [454, 196] on div at bounding box center [458, 200] width 8 height 8
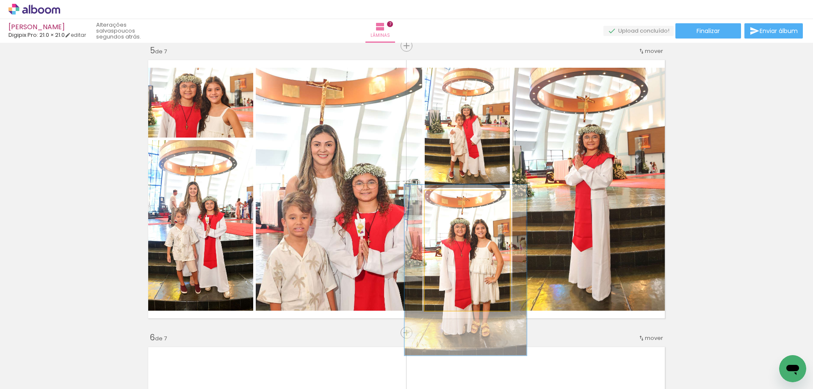
drag, startPoint x: 465, startPoint y: 230, endPoint x: 462, endPoint y: 248, distance: 18.4
click at [461, 248] on quentale-photo at bounding box center [467, 251] width 85 height 120
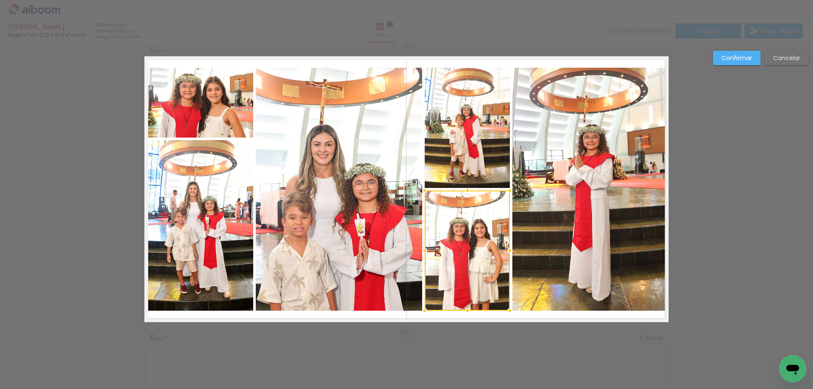
click at [736, 131] on div "Confirmar Cancelar" at bounding box center [406, 41] width 813 height 2317
click at [731, 128] on div "Confirmar Cancelar" at bounding box center [406, 41] width 813 height 2317
click at [734, 52] on paper-button "Confirmar" at bounding box center [736, 58] width 47 height 14
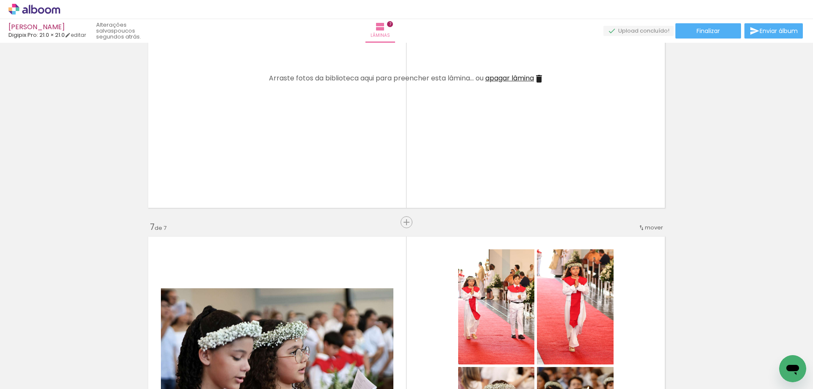
scroll to position [1583, 0]
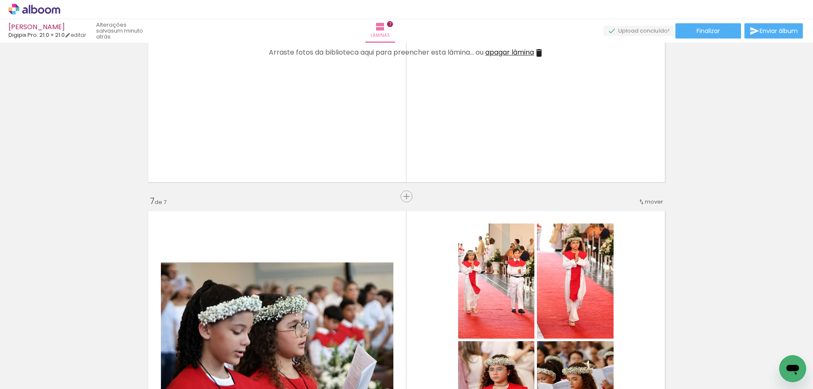
click at [538, 49] on iron-icon at bounding box center [539, 53] width 10 height 10
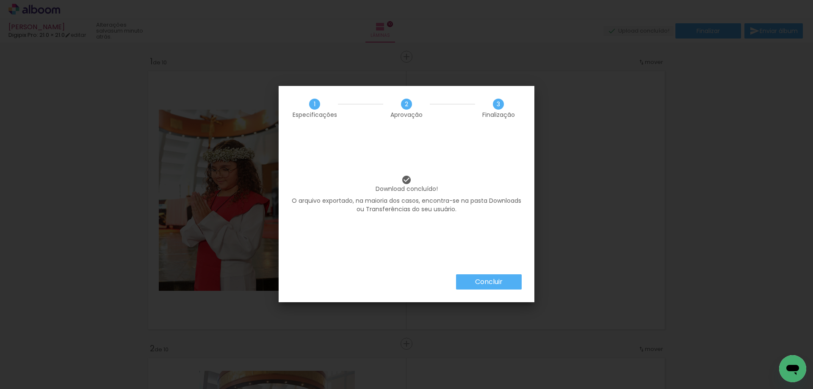
scroll to position [581, 0]
click at [472, 279] on paper-button "Concluir" at bounding box center [489, 281] width 66 height 15
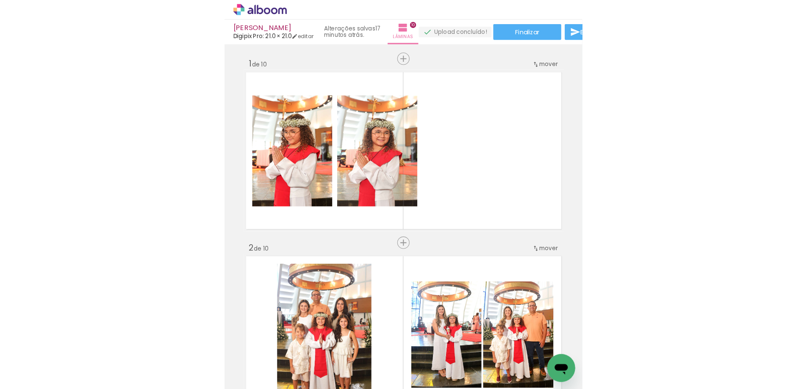
scroll to position [581, 0]
